Goal: Information Seeking & Learning: Learn about a topic

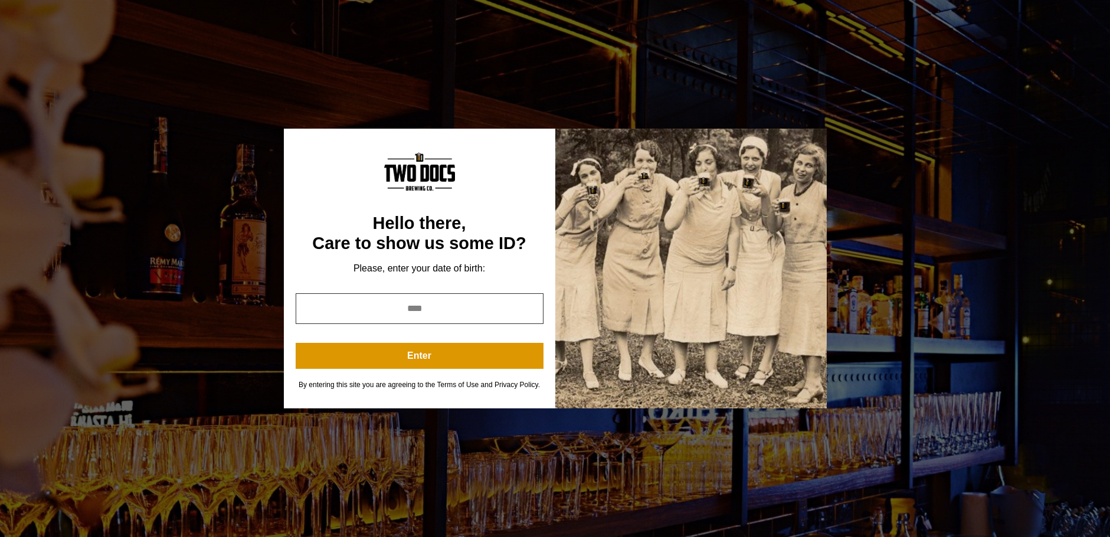
click at [447, 307] on input "year" at bounding box center [420, 308] width 248 height 31
drag, startPoint x: 447, startPoint y: 307, endPoint x: 290, endPoint y: 268, distance: 161.7
click at [290, 268] on div "Hello there, Care to show us some ID? Please, enter your date of birth: Enter B…" at bounding box center [419, 269] width 271 height 280
type input "****"
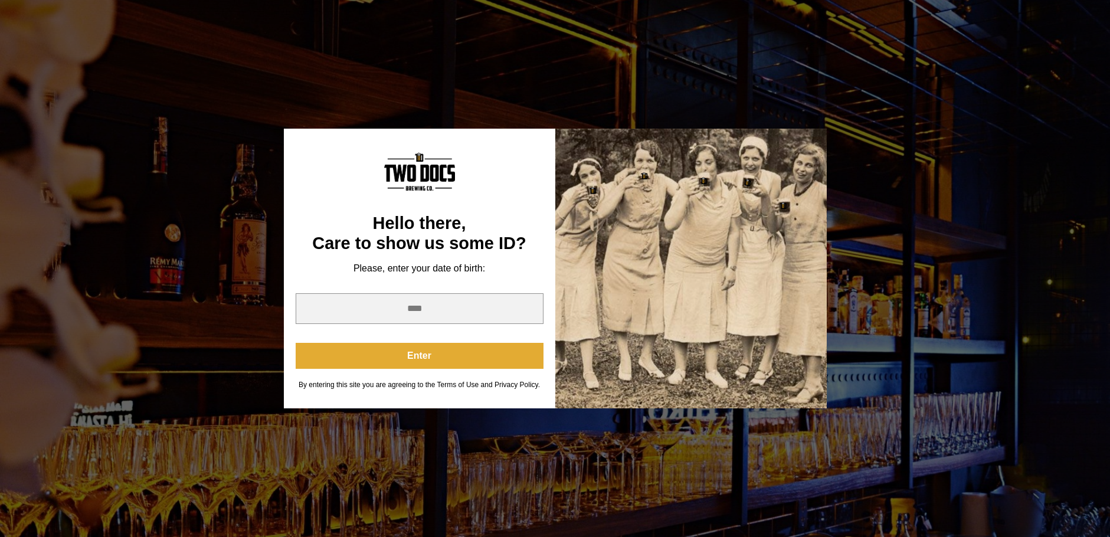
click at [431, 352] on button "Enter" at bounding box center [420, 356] width 248 height 26
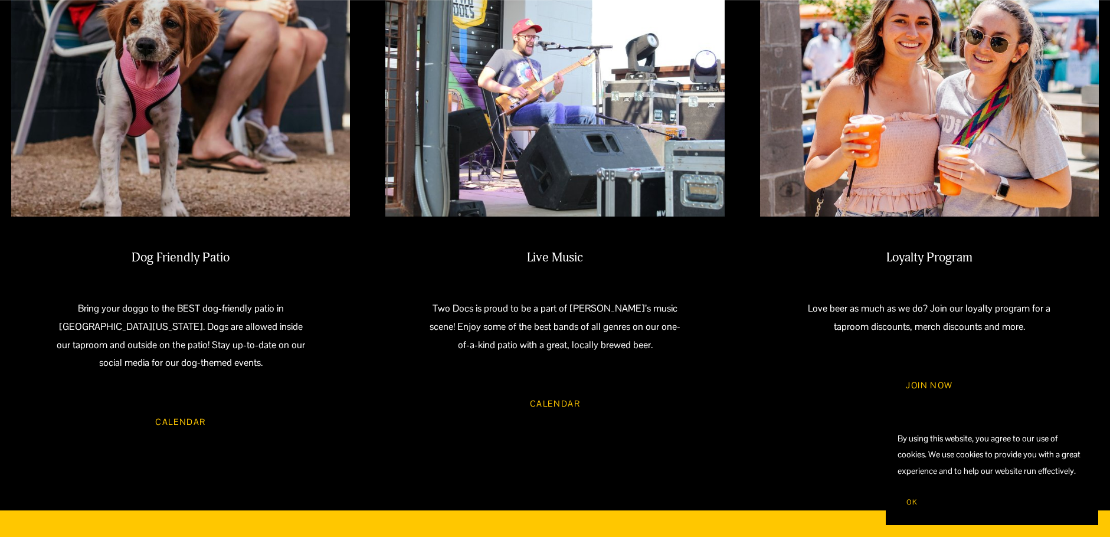
scroll to position [1180, 0]
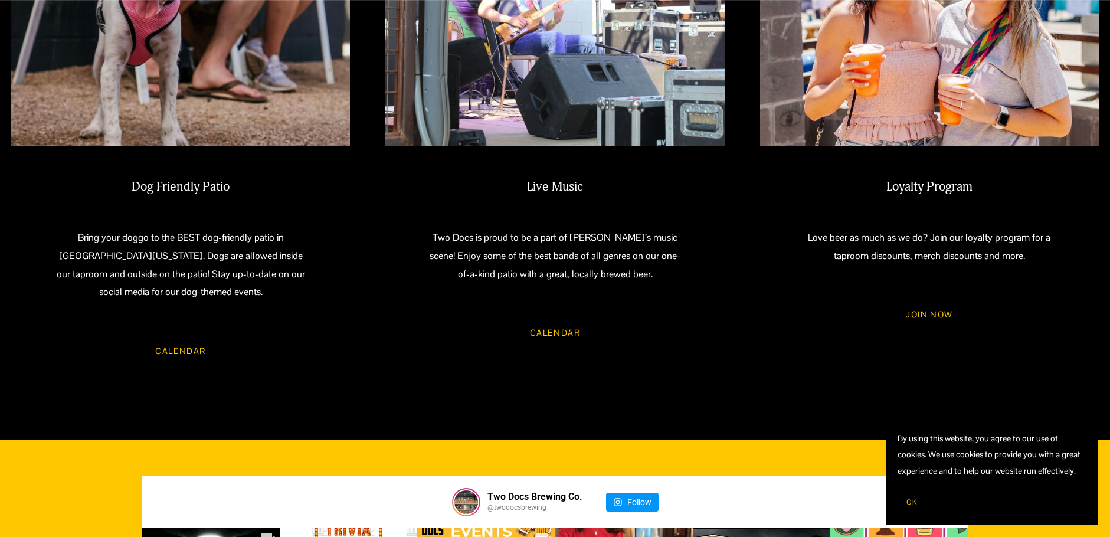
click at [542, 317] on link "Calendar" at bounding box center [555, 332] width 84 height 31
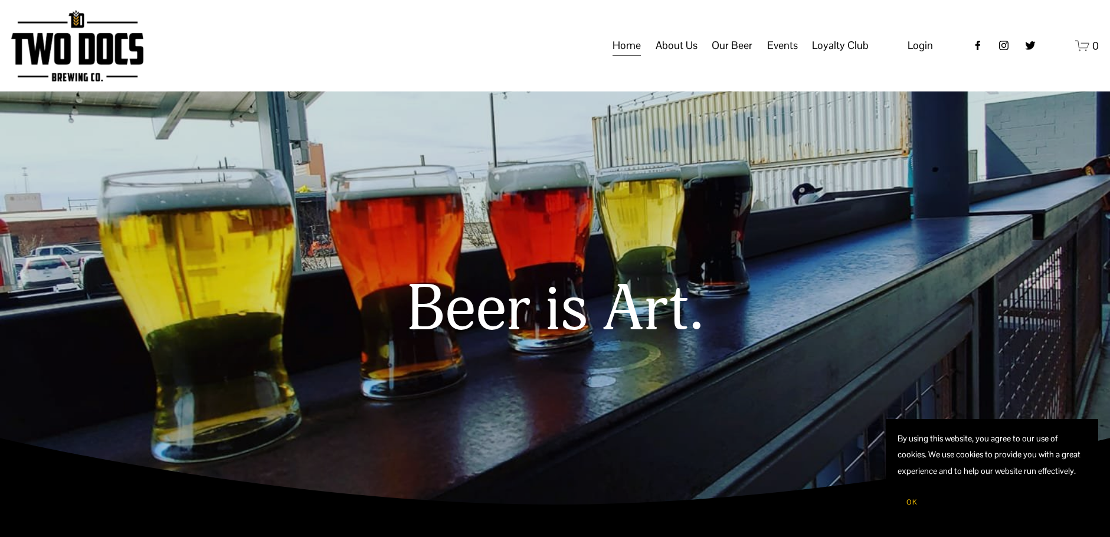
click at [906, 498] on span "OK" at bounding box center [911, 501] width 11 height 9
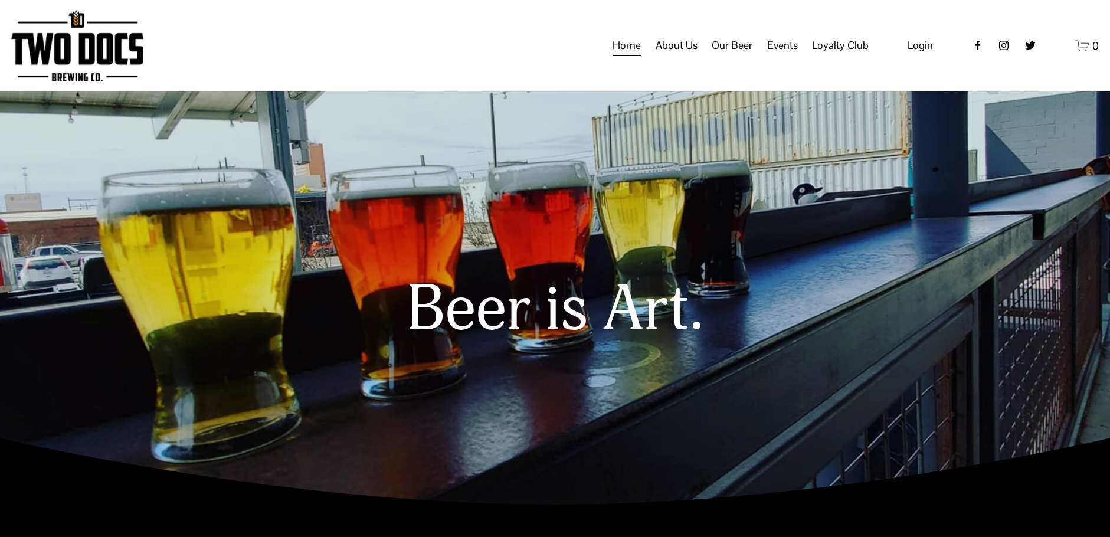
click at [0, 0] on span "Calendar" at bounding box center [0, 0] width 0 height 0
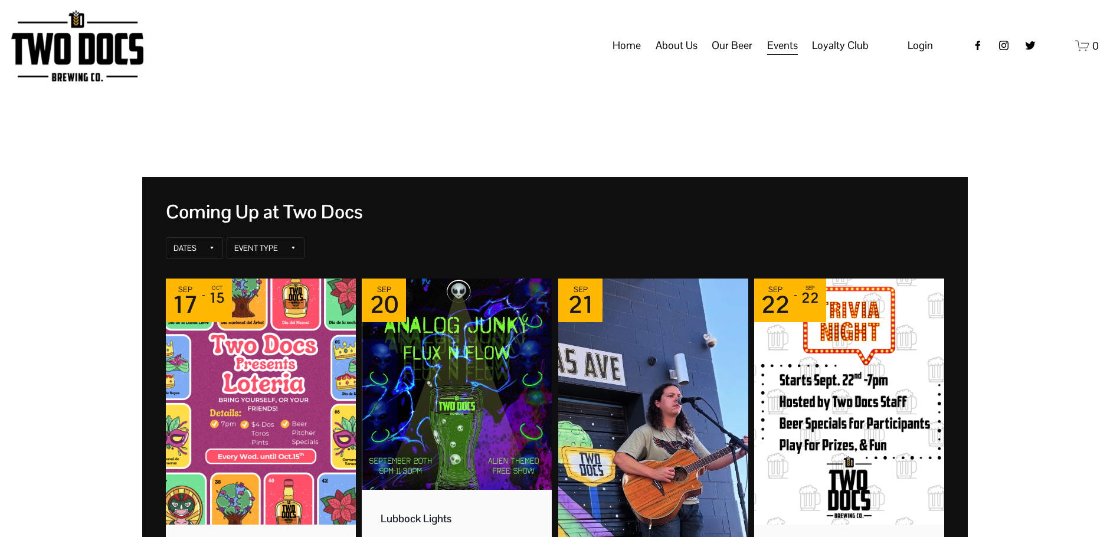
click at [105, 51] on img at bounding box center [77, 45] width 132 height 71
